Goal: Task Accomplishment & Management: Complete application form

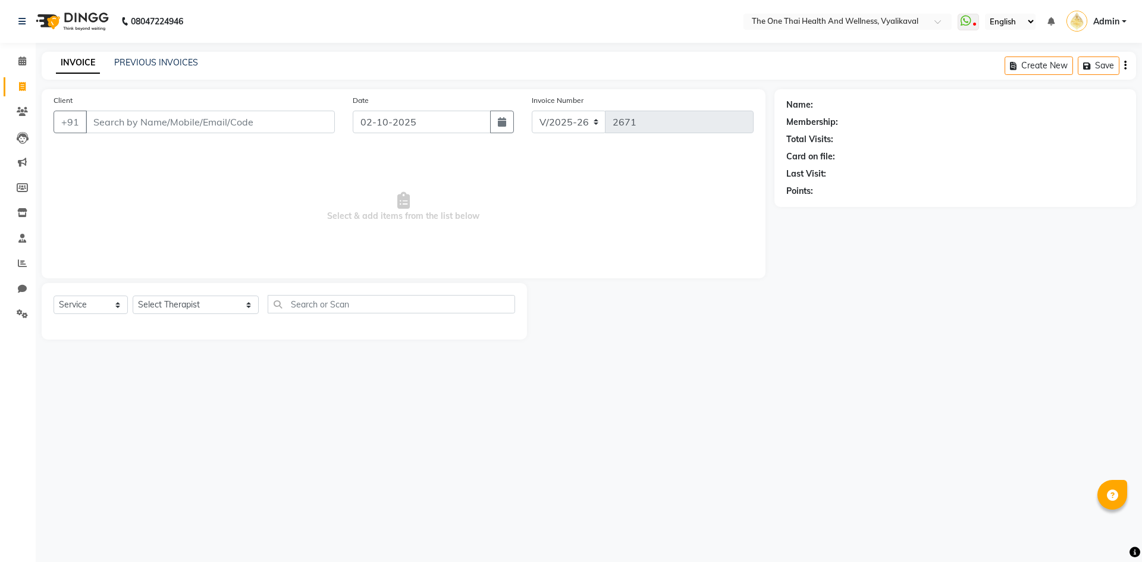
select select "5972"
select select "service"
click at [135, 61] on link "PREVIOUS INVOICES" at bounding box center [156, 62] width 84 height 11
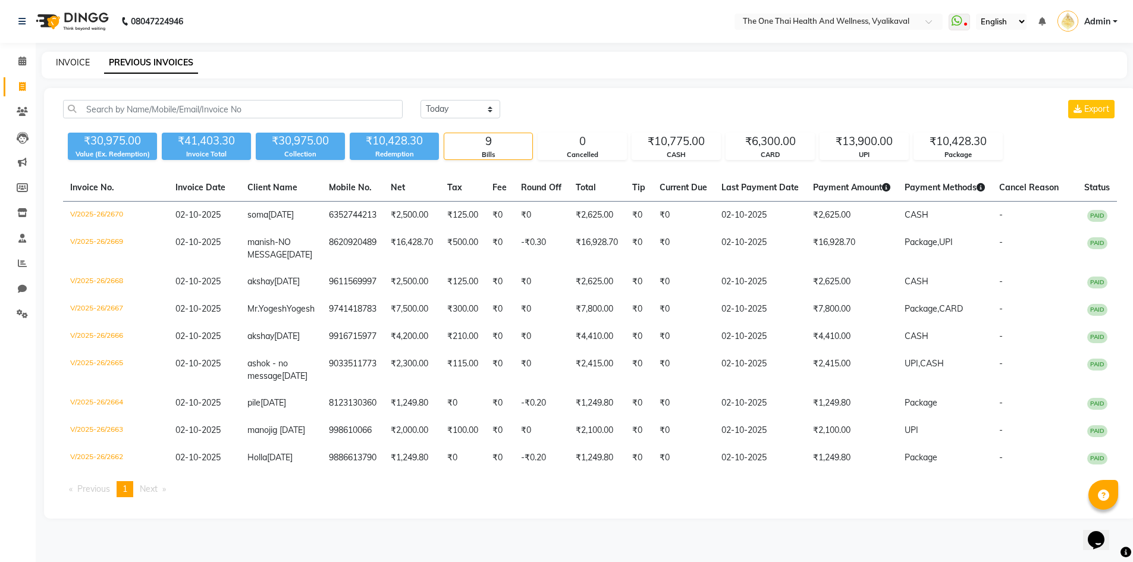
click at [81, 58] on link "INVOICE" at bounding box center [73, 62] width 34 height 11
select select "service"
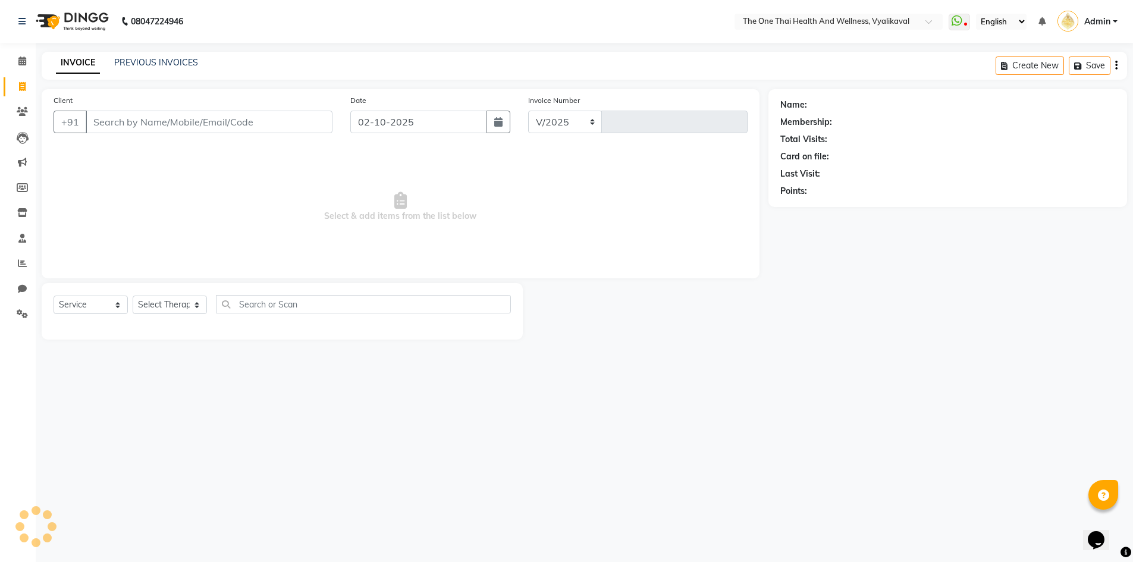
select select "5972"
type input "2671"
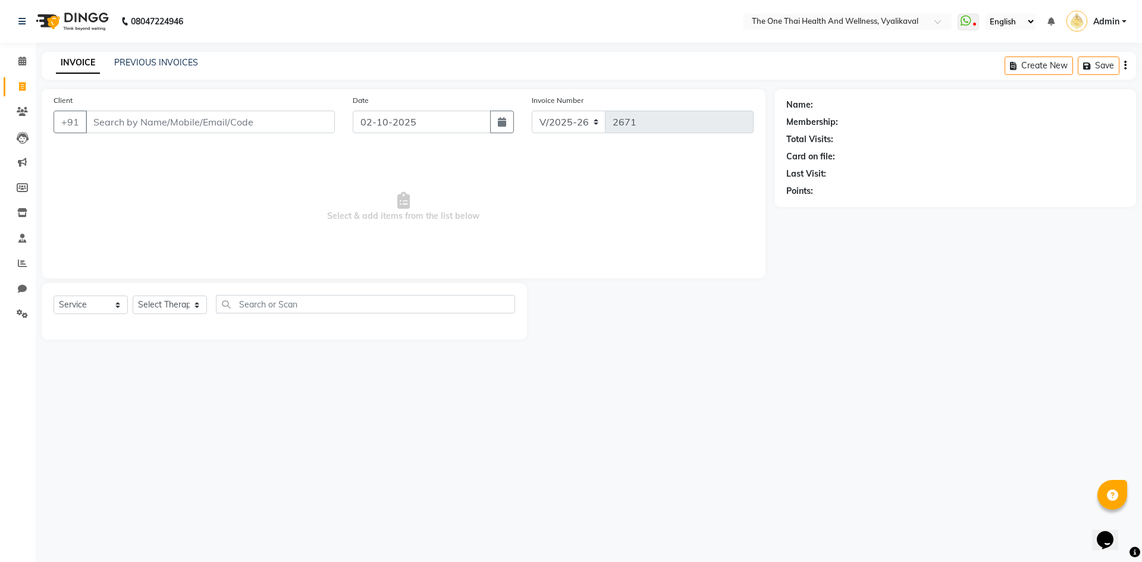
click at [108, 120] on input "Client" at bounding box center [210, 122] width 249 height 23
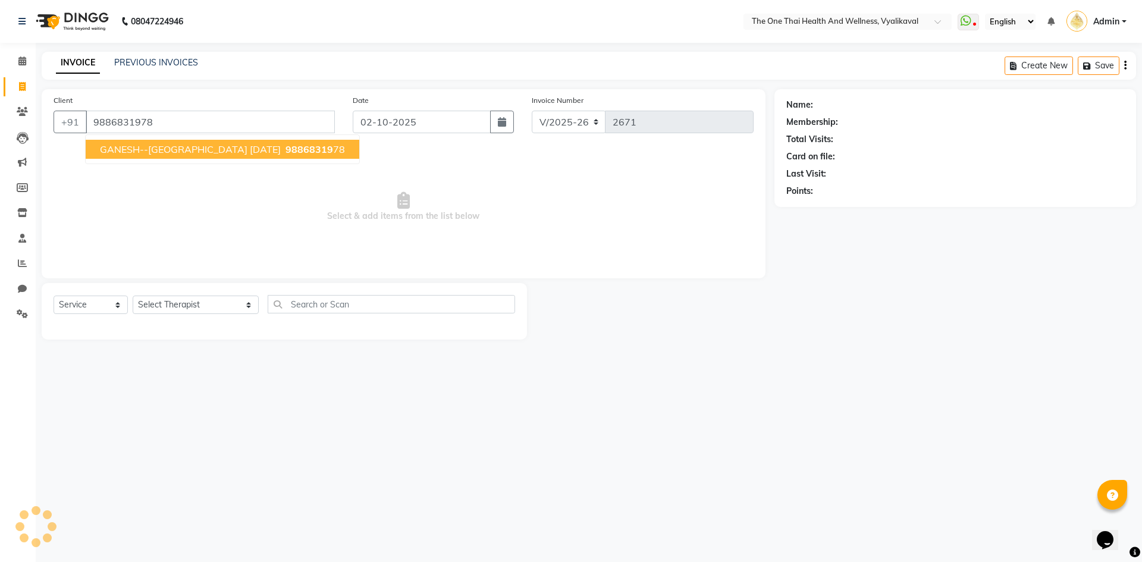
type input "9886831978"
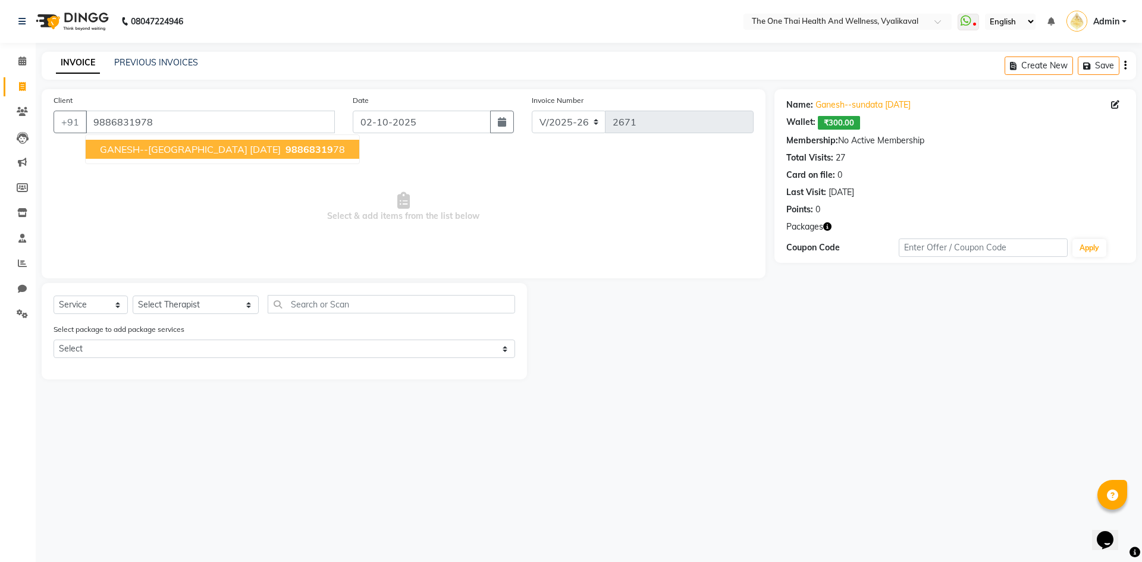
click at [206, 149] on span "GANESH--[GEOGRAPHIC_DATA] [DATE]" at bounding box center [190, 149] width 181 height 12
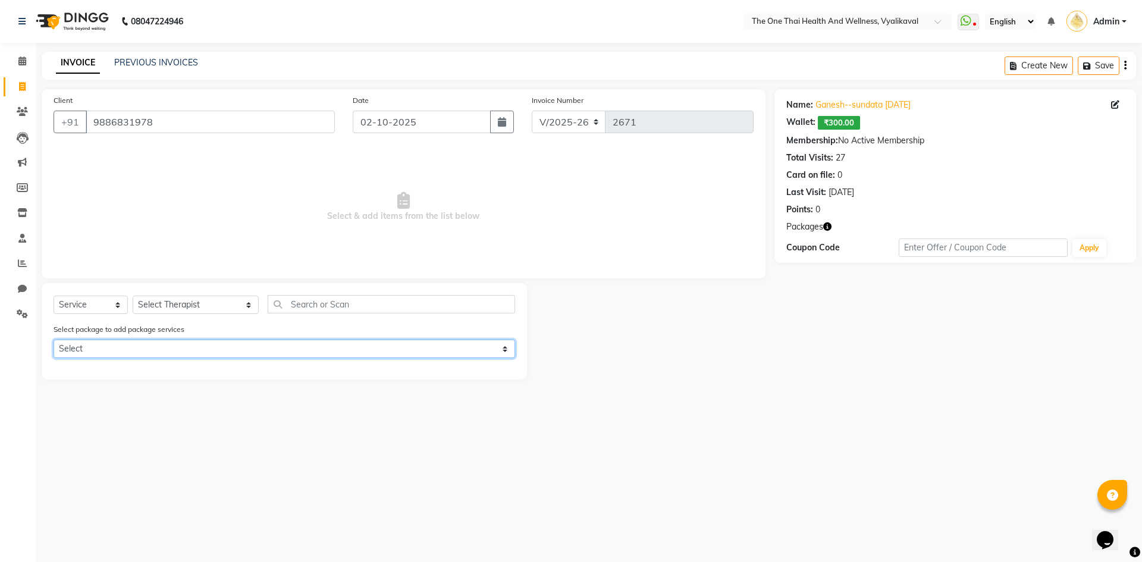
click at [165, 353] on select "Select 6k package" at bounding box center [285, 349] width 462 height 18
select select "1: Object"
click at [54, 340] on select "Select 6k package" at bounding box center [285, 349] width 462 height 18
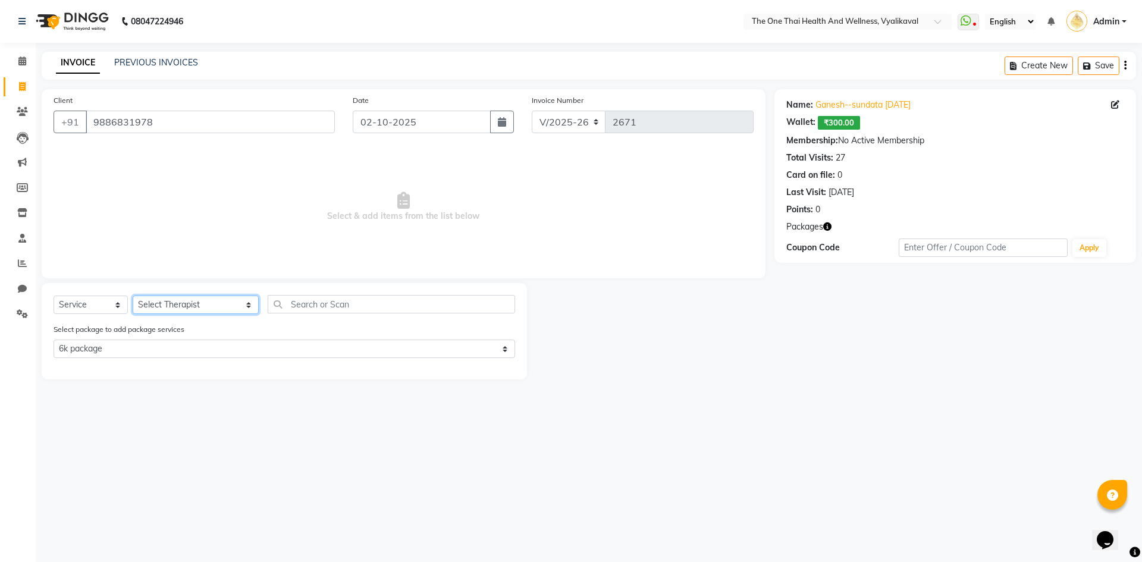
click at [180, 306] on select "Select Therapist [PERSON_NAME] 💚🍏thai therapist Ammy ❤️northeast therapist Beau…" at bounding box center [196, 305] width 126 height 18
select select "92757"
click at [133, 296] on select "Select Therapist [PERSON_NAME] 💚🍏thai therapist Ammy ❤️northeast therapist Beau…" at bounding box center [196, 305] width 126 height 18
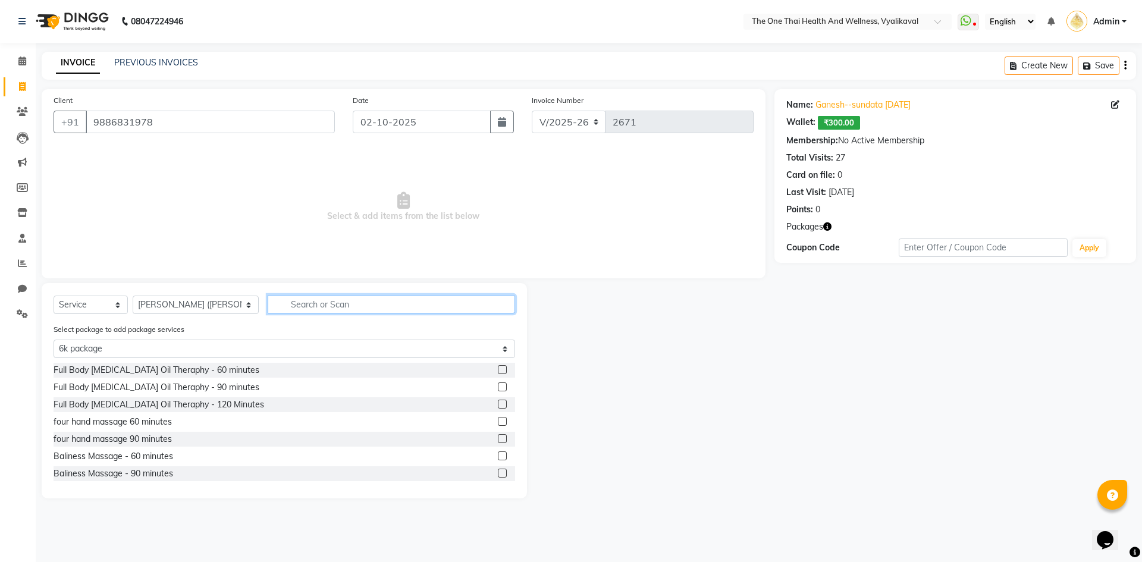
click at [268, 302] on input "text" at bounding box center [391, 304] width 247 height 18
type input "D"
select select "0: undefined"
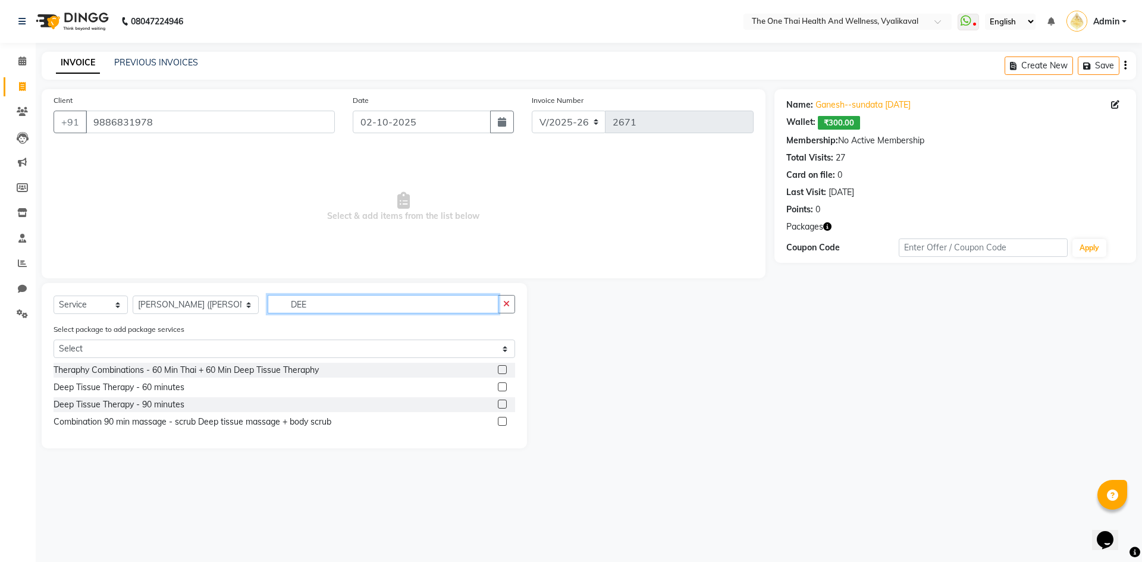
type input "DEE"
click at [500, 389] on label at bounding box center [502, 386] width 9 height 9
click at [500, 389] on input "checkbox" at bounding box center [502, 388] width 8 height 8
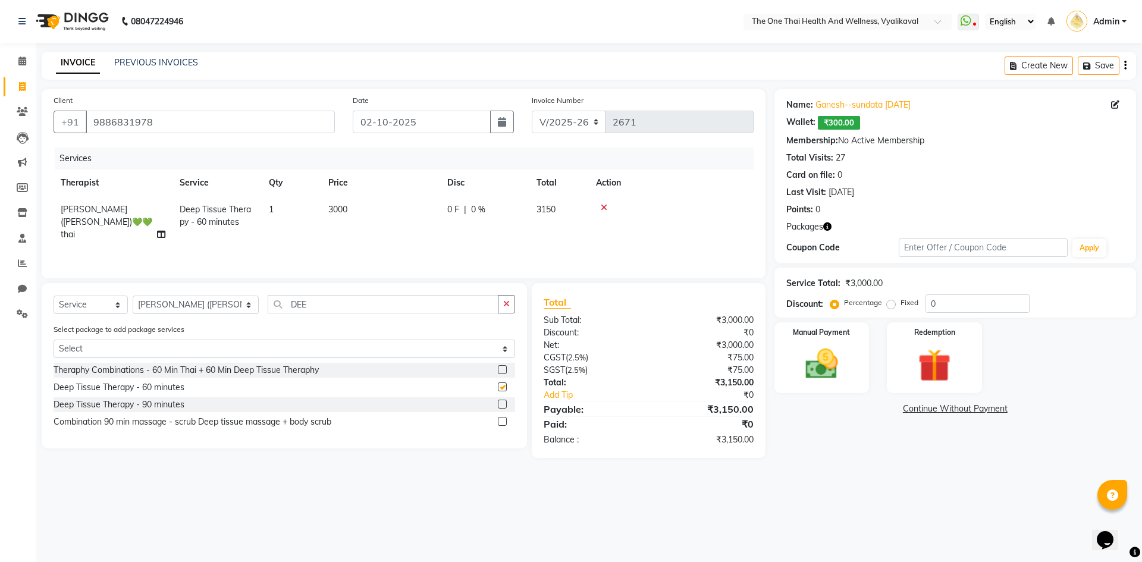
checkbox input "false"
click at [918, 351] on img at bounding box center [933, 365] width 55 height 42
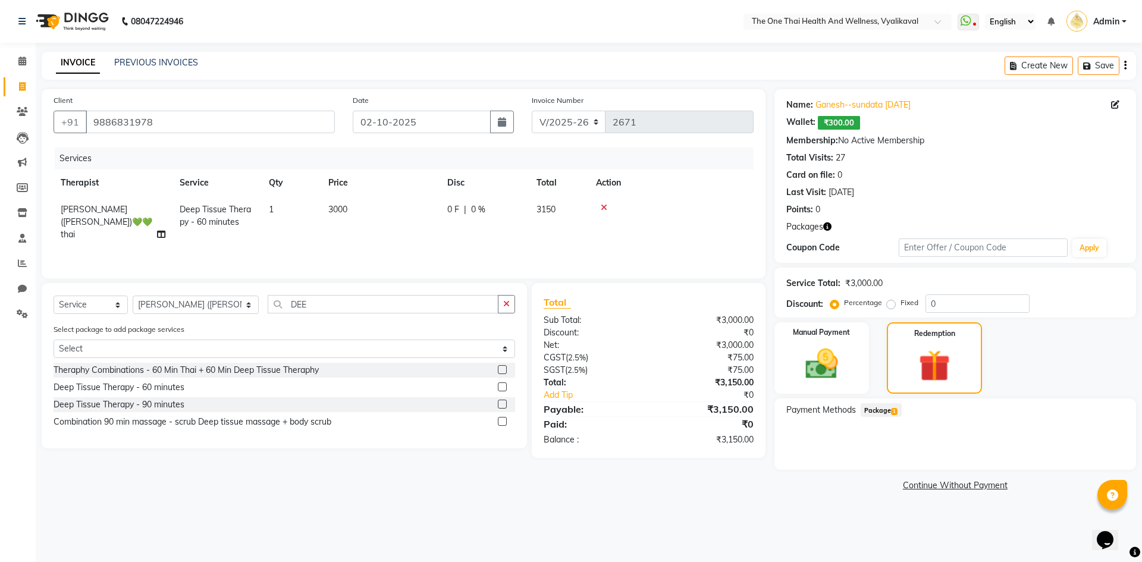
click at [877, 410] on span "Package 1" at bounding box center [881, 410] width 41 height 14
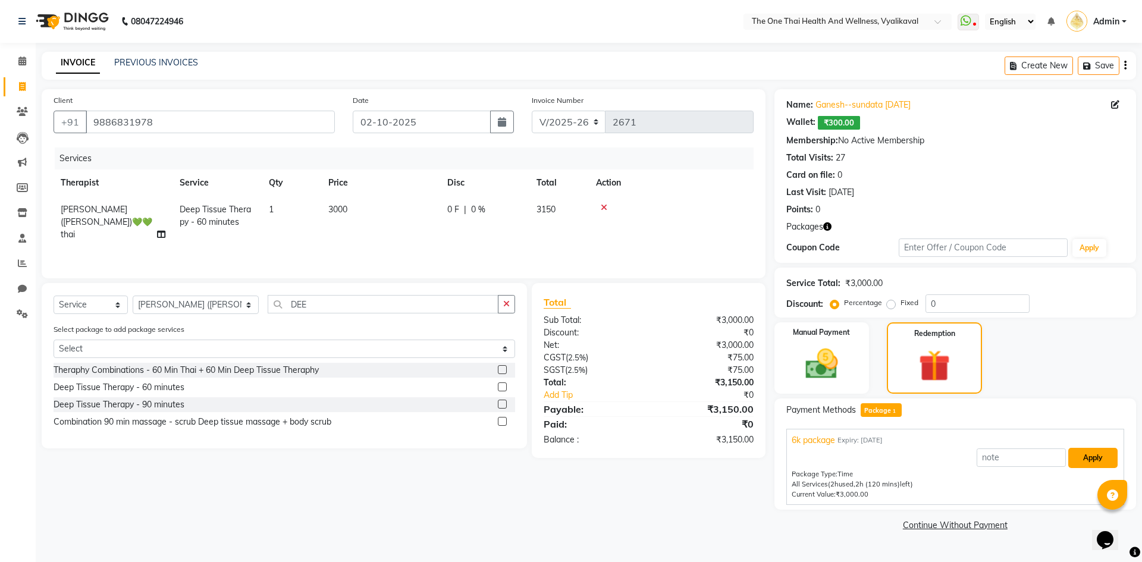
click at [1073, 452] on button "Apply" at bounding box center [1092, 458] width 49 height 20
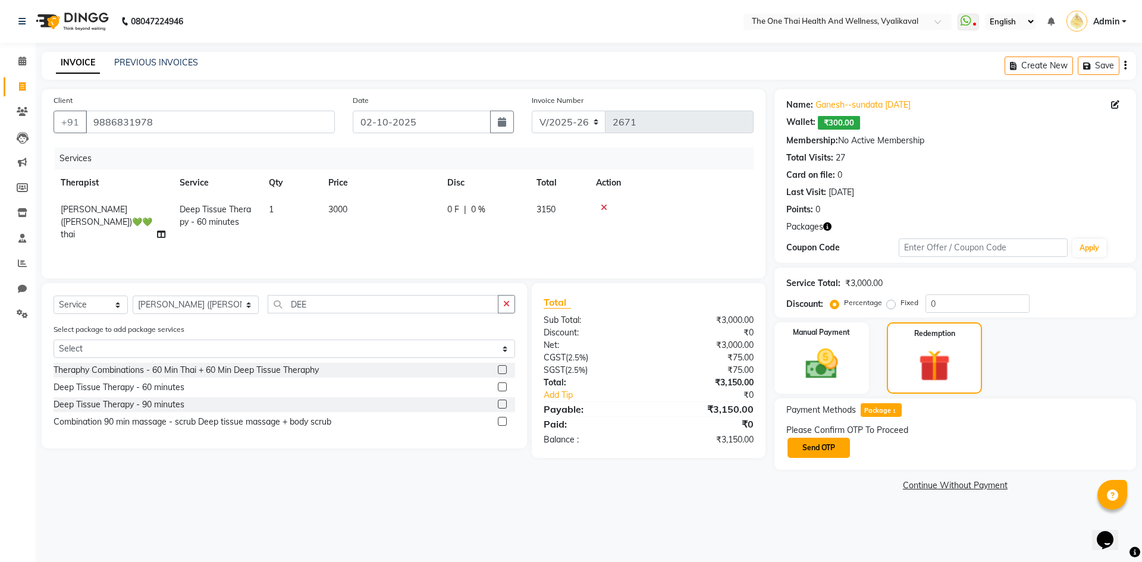
click at [826, 451] on button "Send OTP" at bounding box center [818, 448] width 62 height 20
click at [824, 450] on input "text" at bounding box center [845, 447] width 119 height 18
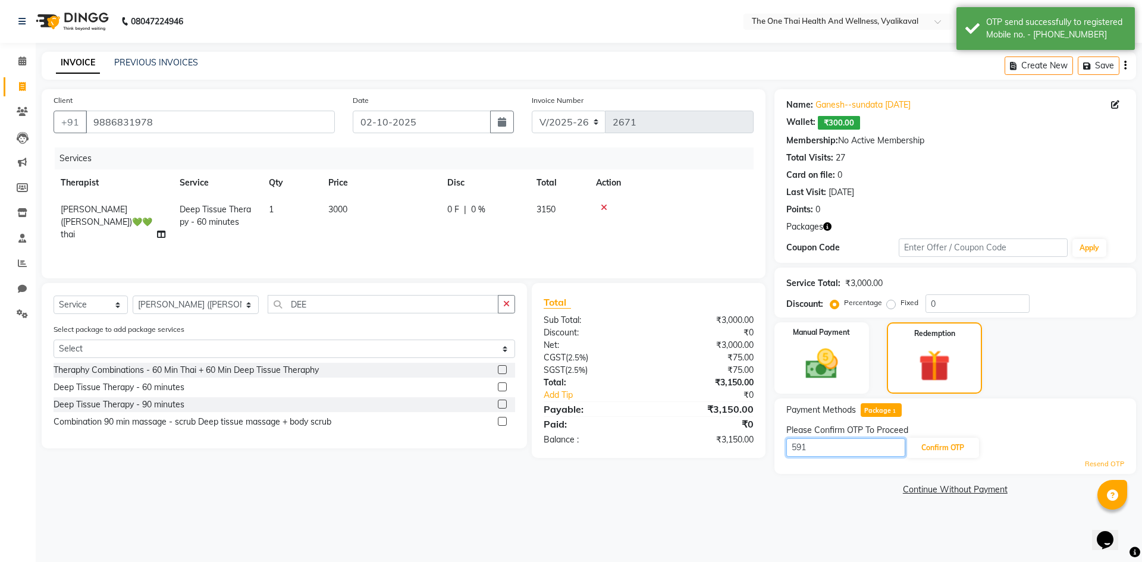
type input "5914"
click at [925, 449] on button "Confirm OTP" at bounding box center [942, 448] width 73 height 20
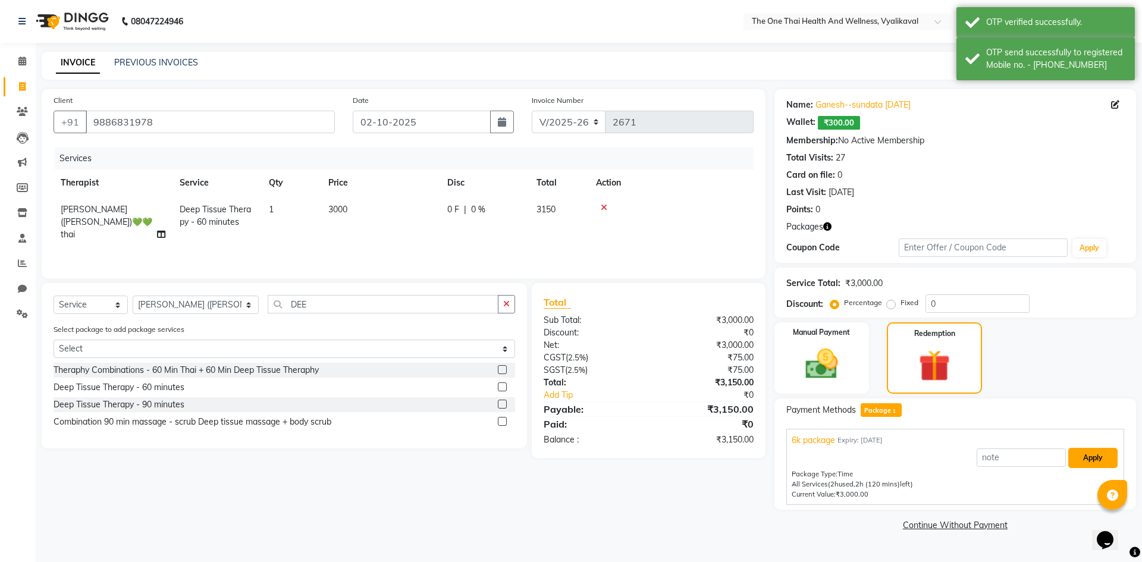
click at [1078, 461] on button "Apply" at bounding box center [1092, 458] width 49 height 20
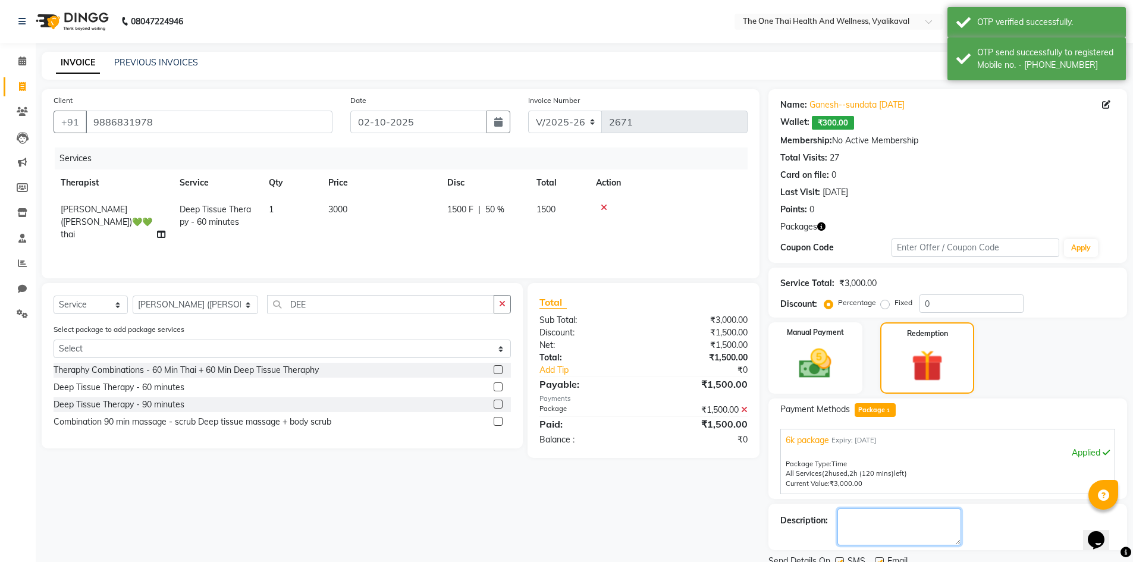
click at [898, 519] on textarea at bounding box center [899, 527] width 124 height 37
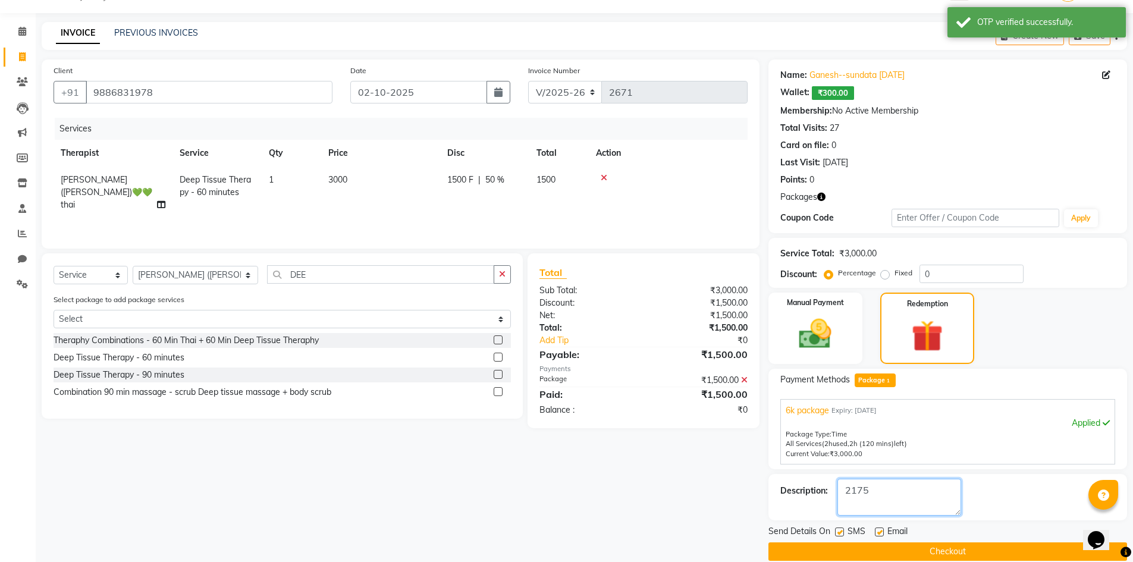
scroll to position [46, 0]
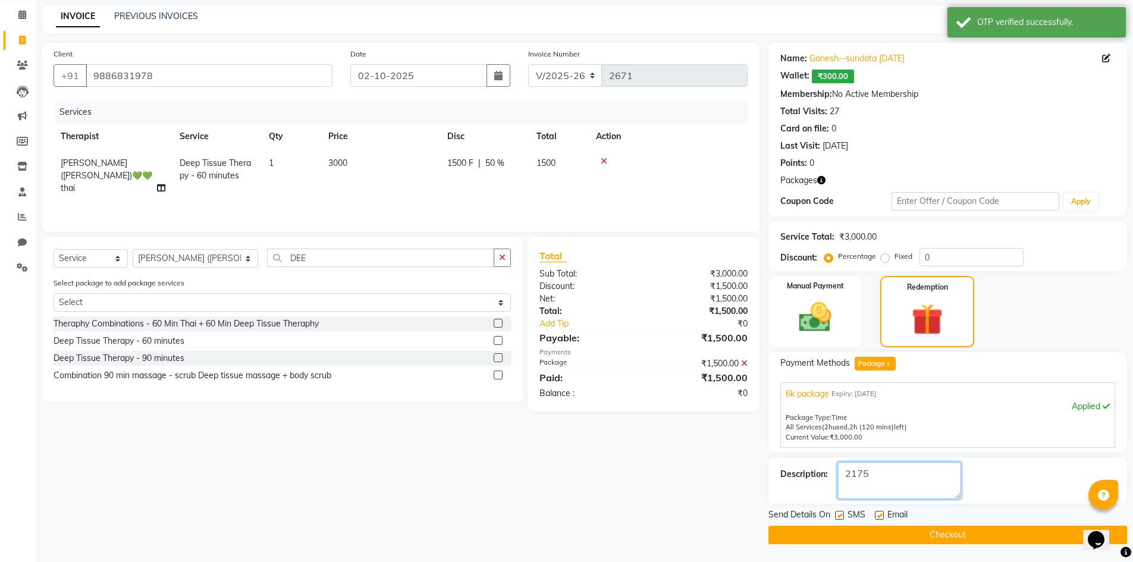
type textarea "2175"
click at [837, 517] on label at bounding box center [839, 515] width 9 height 9
click at [837, 517] on input "checkbox" at bounding box center [839, 516] width 8 height 8
checkbox input "false"
click at [883, 516] on label at bounding box center [879, 515] width 9 height 9
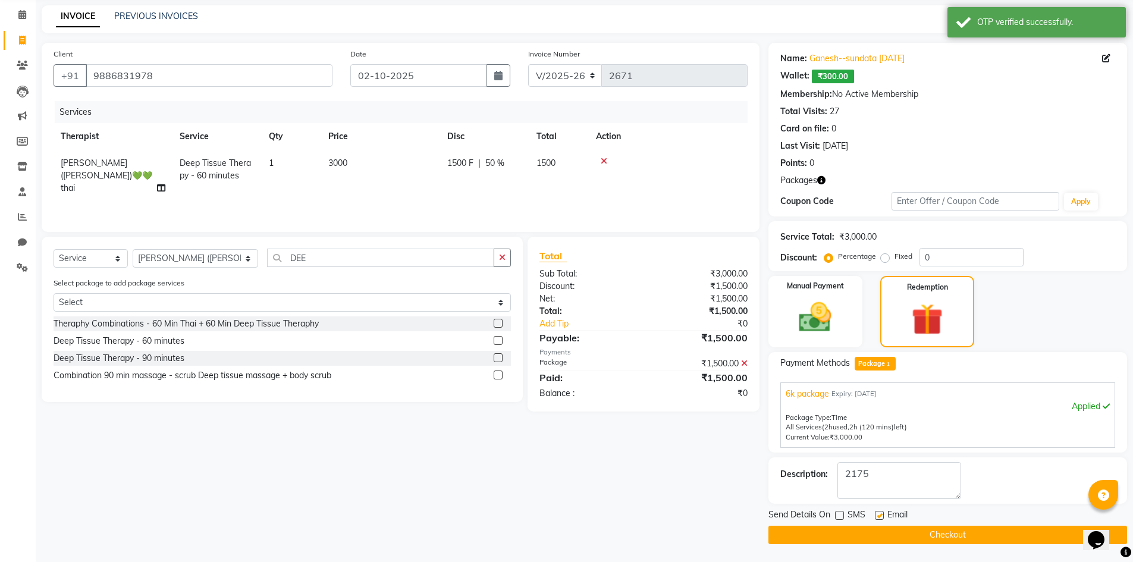
click at [883, 516] on input "checkbox" at bounding box center [879, 516] width 8 height 8
checkbox input "false"
click at [881, 538] on button "Checkout" at bounding box center [947, 535] width 359 height 18
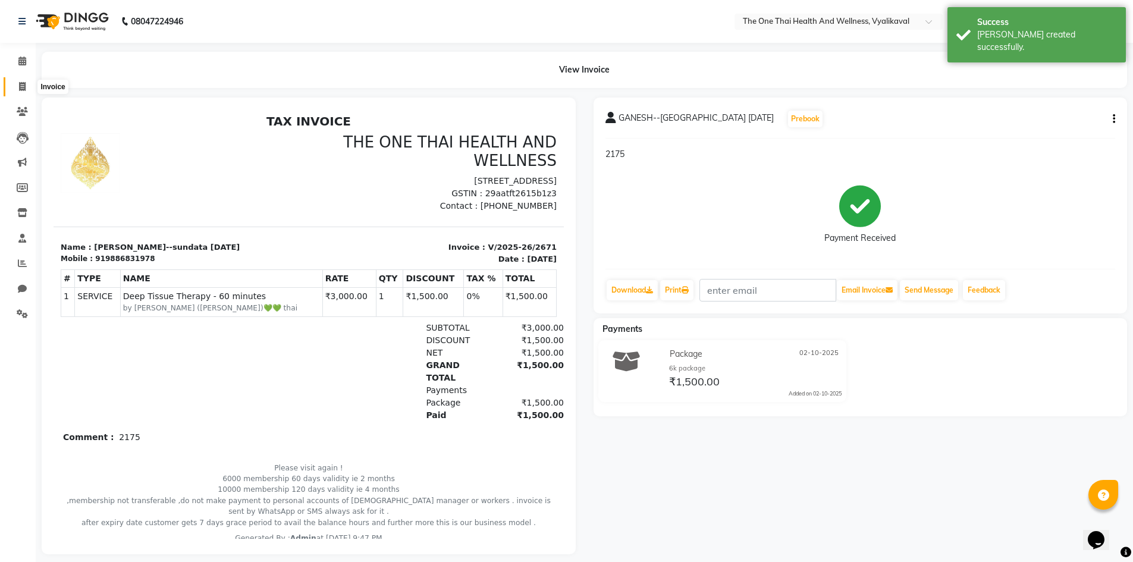
click at [24, 89] on icon at bounding box center [22, 86] width 7 height 9
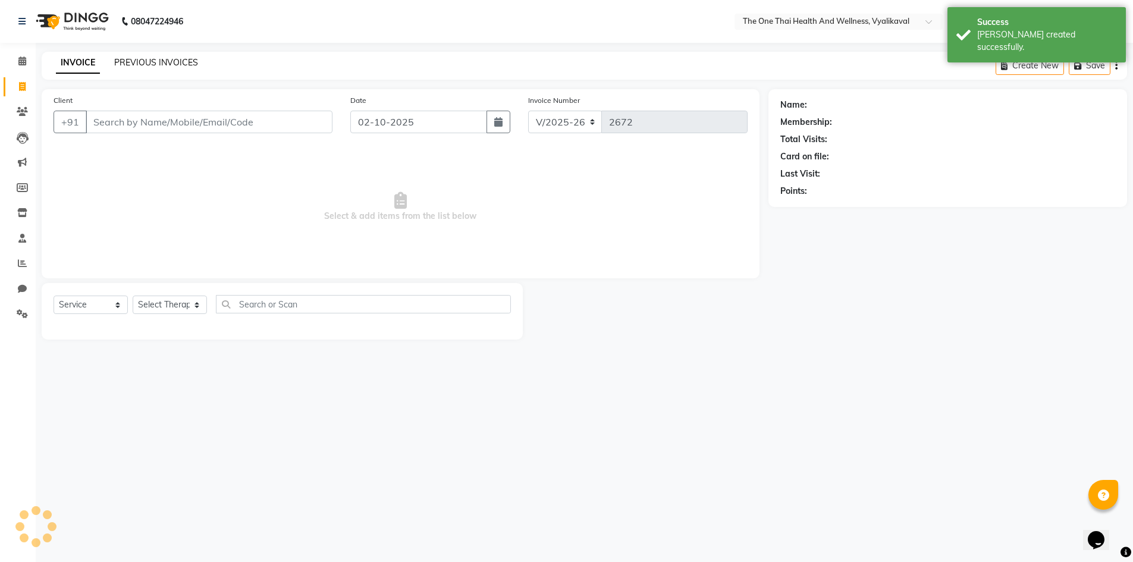
click at [121, 66] on link "PREVIOUS INVOICES" at bounding box center [156, 62] width 84 height 11
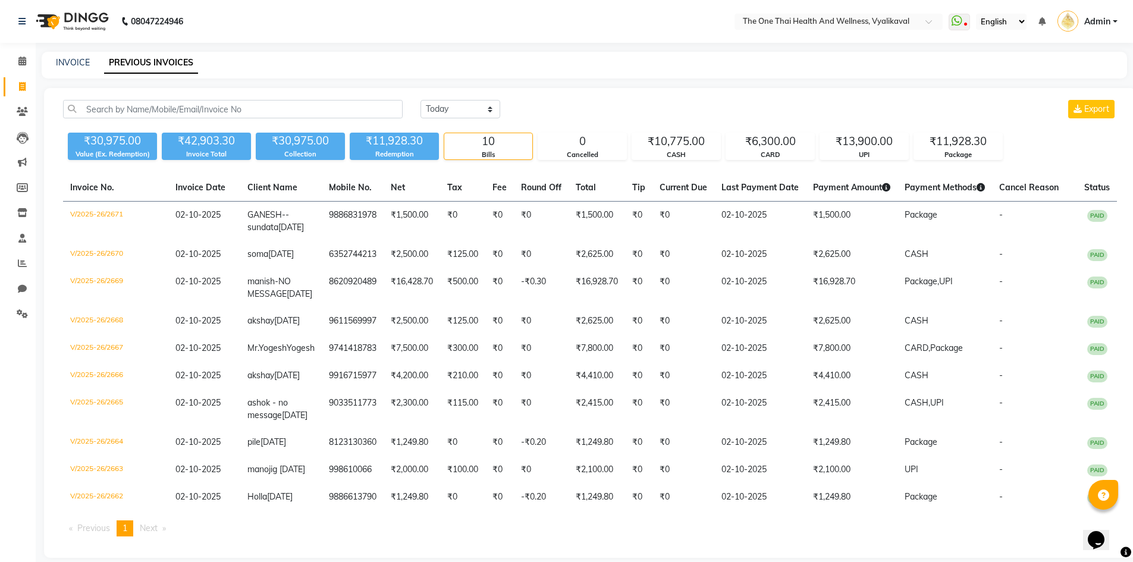
click at [1092, 25] on span "Admin" at bounding box center [1097, 21] width 26 height 12
click at [1055, 82] on link "Sign out" at bounding box center [1056, 85] width 109 height 18
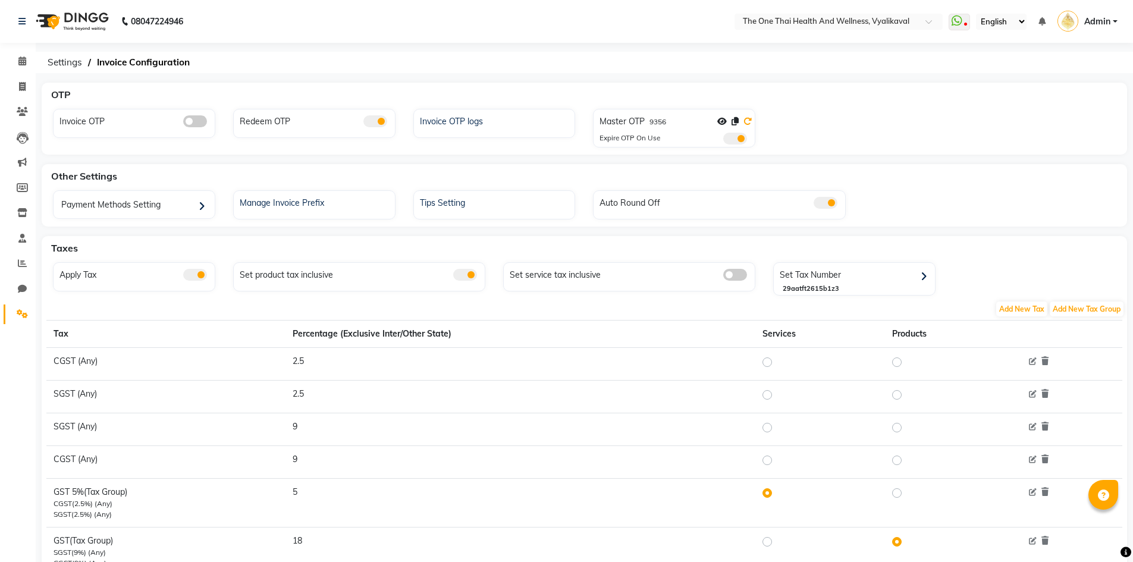
click at [751, 118] on icon at bounding box center [747, 121] width 8 height 8
